Goal: Navigation & Orientation: Understand site structure

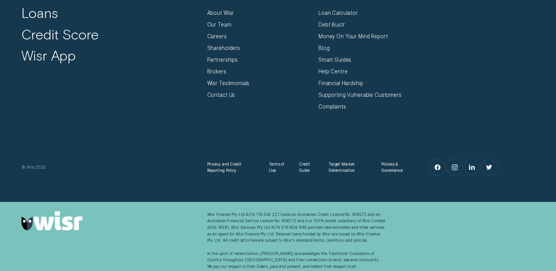
scroll to position [2656, 0]
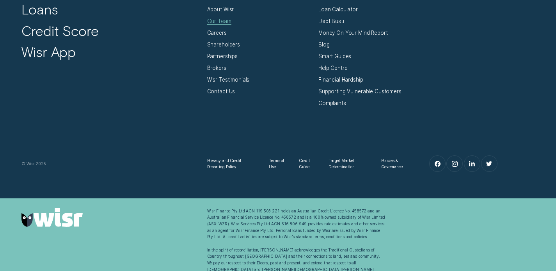
click at [216, 21] on div "Our Team" at bounding box center [219, 21] width 24 height 7
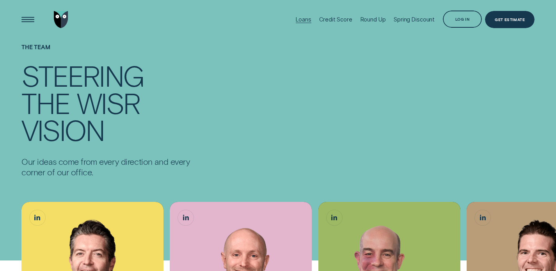
click at [303, 18] on div "Loans" at bounding box center [303, 19] width 15 height 7
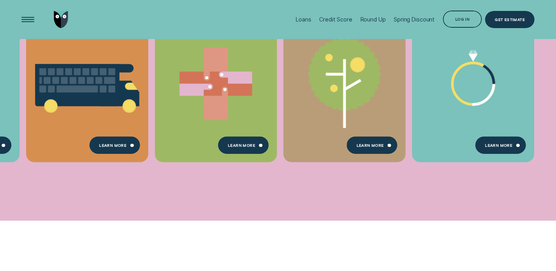
scroll to position [364, 0]
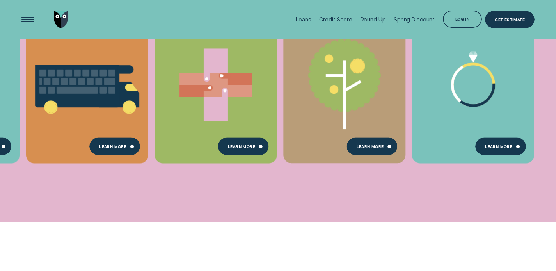
click at [338, 20] on div "Credit Score" at bounding box center [335, 19] width 33 height 7
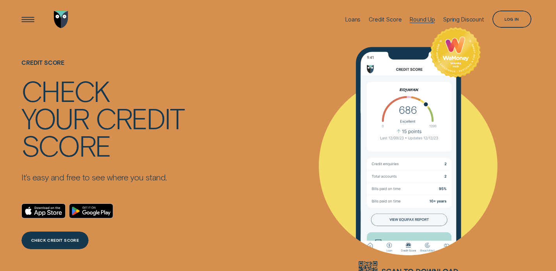
click at [421, 18] on div "Round Up" at bounding box center [422, 19] width 25 height 7
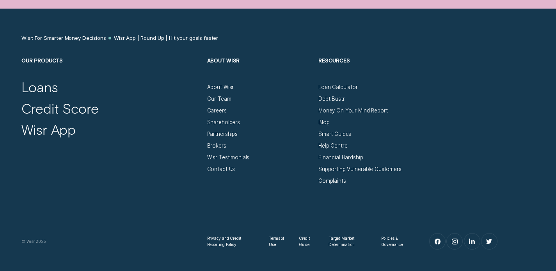
scroll to position [2661, 0]
